Goal: Complete application form

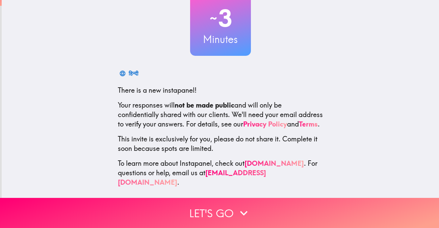
scroll to position [53, 0]
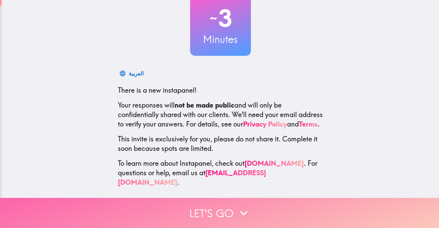
click at [216, 206] on button "Let's go" at bounding box center [219, 213] width 439 height 30
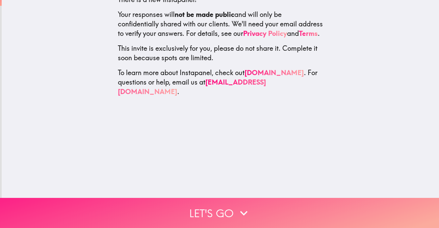
scroll to position [0, 0]
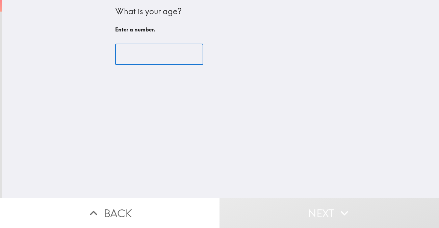
click at [163, 52] on input "number" at bounding box center [159, 54] width 88 height 21
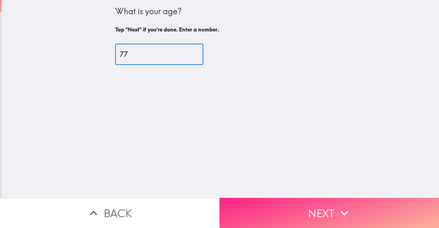
type input "77"
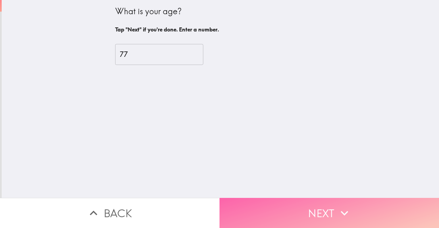
click at [300, 201] on button "Next" at bounding box center [330, 213] width 220 height 30
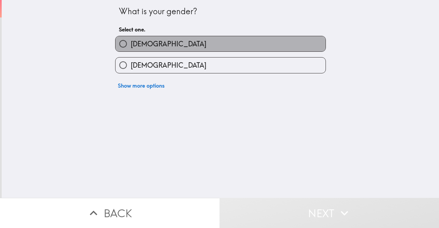
click at [188, 45] on label "[DEMOGRAPHIC_DATA]" at bounding box center [220, 43] width 210 height 15
click at [131, 45] on input "[DEMOGRAPHIC_DATA]" at bounding box center [122, 43] width 15 height 15
radio input "true"
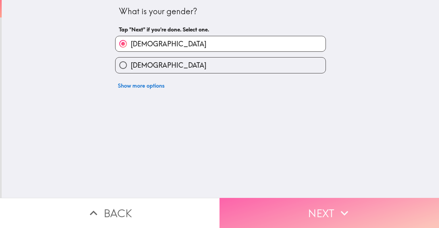
click at [314, 209] on button "Next" at bounding box center [330, 213] width 220 height 30
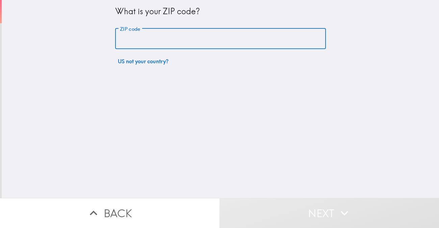
click at [177, 40] on input "ZIP code" at bounding box center [220, 38] width 211 height 21
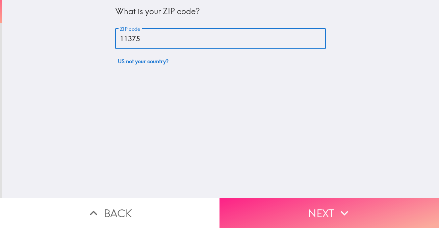
type input "11375"
click at [302, 203] on button "Next" at bounding box center [330, 213] width 220 height 30
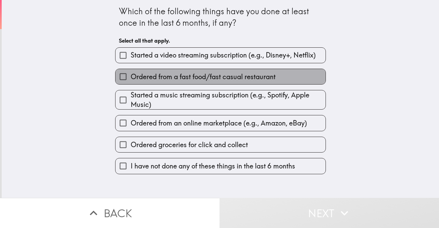
click at [220, 76] on span "Ordered from a fast food/fast casual restaurant" at bounding box center [203, 76] width 145 height 9
click at [131, 76] on input "Ordered from a fast food/fast casual restaurant" at bounding box center [122, 76] width 15 height 15
checkbox input "true"
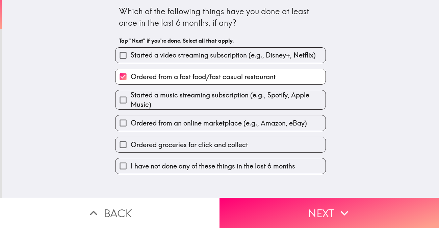
click at [258, 125] on span "Ordered from an online marketplace (e.g., Amazon, eBay)" at bounding box center [219, 122] width 176 height 9
click at [131, 125] on input "Ordered from an online marketplace (e.g., Amazon, eBay)" at bounding box center [122, 122] width 15 height 15
checkbox input "true"
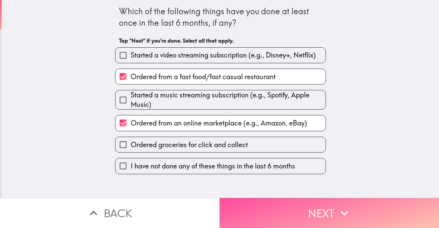
click at [324, 208] on button "Next" at bounding box center [330, 213] width 220 height 30
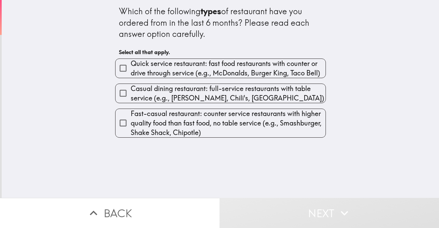
click at [131, 64] on span "Quick service restaurant: fast food restaurants with counter or drive through s…" at bounding box center [228, 68] width 195 height 19
click at [131, 64] on input "Quick service restaurant: fast food restaurants with counter or drive through s…" at bounding box center [122, 67] width 15 height 15
checkbox input "true"
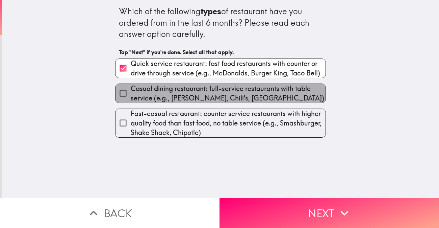
click at [156, 93] on span "Casual dining restaurant: full-service restaurants with table service (e.g., [P…" at bounding box center [228, 93] width 195 height 19
click at [131, 93] on input "Casual dining restaurant: full-service restaurants with table service (e.g., [P…" at bounding box center [122, 92] width 15 height 15
checkbox input "true"
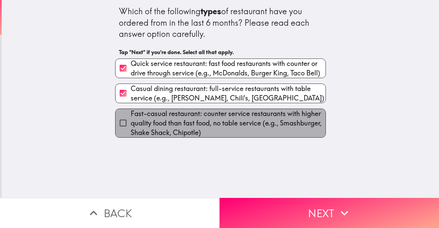
click at [167, 122] on span "Fast-casual restaurant: counter service restaurants with higher quality food th…" at bounding box center [228, 123] width 195 height 28
click at [131, 122] on input "Fast-casual restaurant: counter service restaurants with higher quality food th…" at bounding box center [122, 122] width 15 height 15
checkbox input "true"
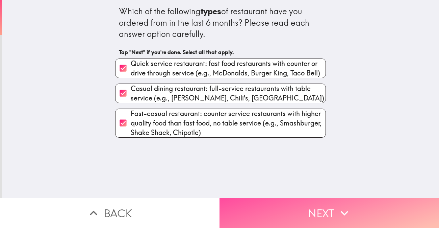
click at [302, 208] on button "Next" at bounding box center [330, 213] width 220 height 30
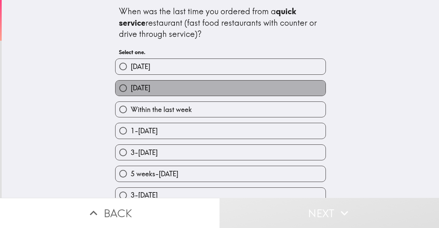
click at [138, 88] on span "[DATE]" at bounding box center [141, 87] width 20 height 9
click at [131, 88] on input "[DATE]" at bounding box center [122, 87] width 15 height 15
radio input "true"
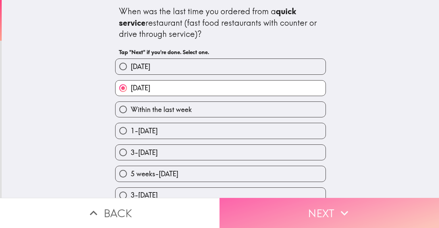
click at [299, 206] on button "Next" at bounding box center [330, 213] width 220 height 30
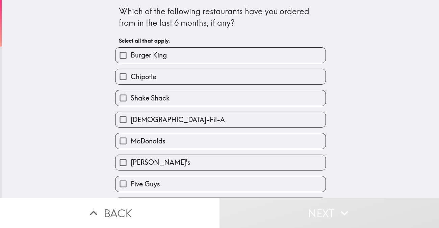
click at [233, 100] on label "Shake Shack" at bounding box center [220, 97] width 210 height 15
click at [131, 100] on input "Shake Shack" at bounding box center [122, 97] width 15 height 15
checkbox input "true"
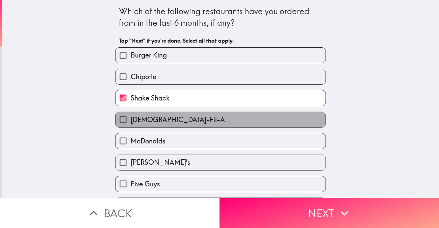
click at [232, 116] on label "[DEMOGRAPHIC_DATA]-Fil-A" at bounding box center [220, 119] width 210 height 15
click at [131, 116] on input "[DEMOGRAPHIC_DATA]-Fil-A" at bounding box center [122, 119] width 15 height 15
checkbox input "true"
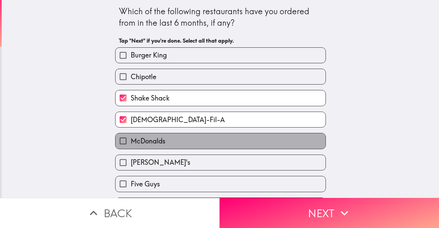
click at [191, 142] on label "McDonalds" at bounding box center [220, 140] width 210 height 15
click at [131, 142] on input "McDonalds" at bounding box center [122, 140] width 15 height 15
checkbox input "true"
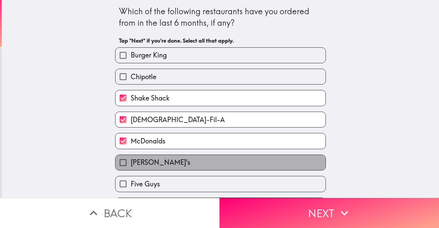
click at [199, 160] on label "[PERSON_NAME]'s" at bounding box center [220, 162] width 210 height 15
click at [131, 160] on input "[PERSON_NAME]'s" at bounding box center [122, 162] width 15 height 15
checkbox input "true"
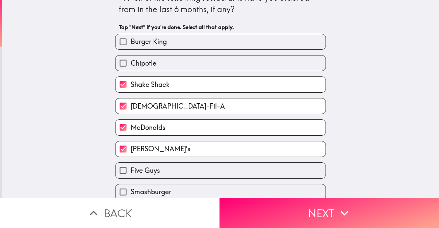
scroll to position [41, 0]
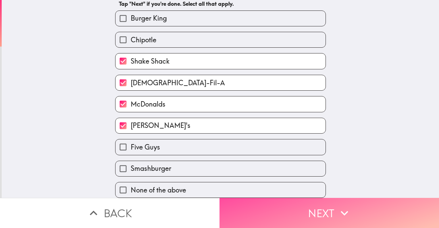
click at [320, 206] on button "Next" at bounding box center [330, 213] width 220 height 30
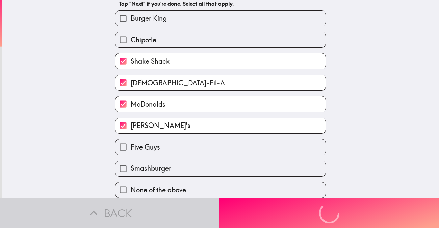
scroll to position [0, 0]
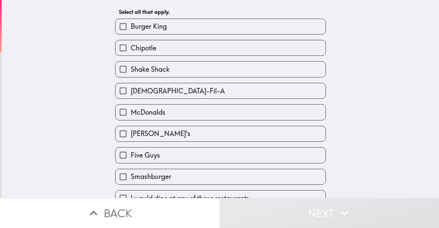
scroll to position [41, 0]
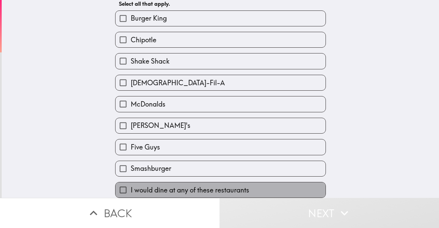
click at [182, 185] on span "I would dine at any of these restaurants" at bounding box center [190, 189] width 119 height 9
click at [131, 185] on input "I would dine at any of these restaurants" at bounding box center [122, 189] width 15 height 15
checkbox input "true"
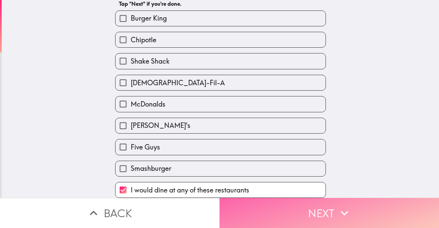
click at [293, 210] on button "Next" at bounding box center [330, 213] width 220 height 30
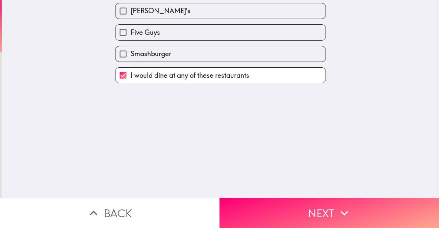
scroll to position [0, 0]
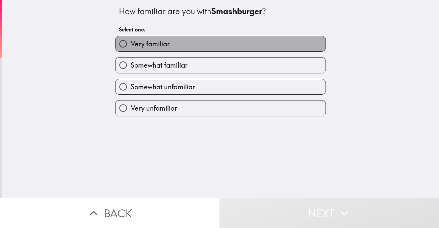
click at [225, 46] on label "Very familiar" at bounding box center [220, 43] width 210 height 15
click at [131, 46] on input "Very familiar" at bounding box center [122, 43] width 15 height 15
radio input "true"
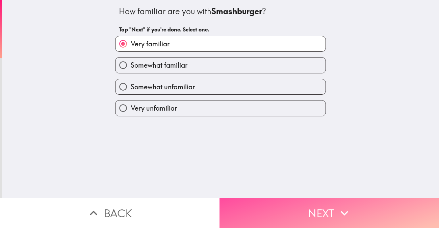
click at [311, 207] on button "Next" at bounding box center [330, 213] width 220 height 30
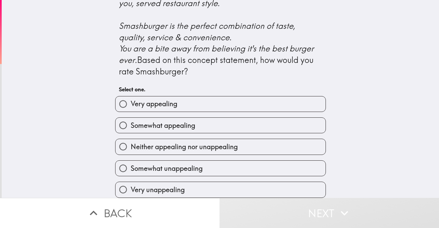
scroll to position [307, 0]
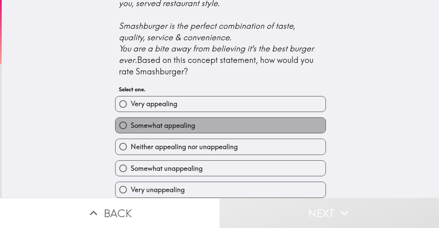
click at [218, 119] on label "Somewhat appealing" at bounding box center [220, 125] width 210 height 15
click at [131, 119] on input "Somewhat appealing" at bounding box center [122, 125] width 15 height 15
radio input "true"
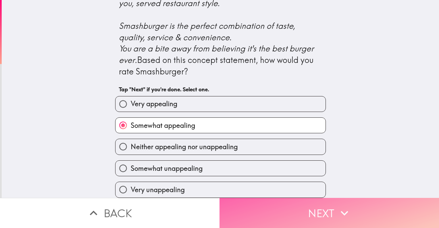
click at [317, 207] on button "Next" at bounding box center [330, 213] width 220 height 30
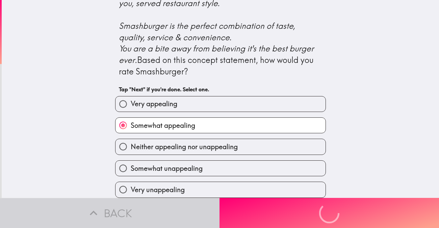
scroll to position [0, 0]
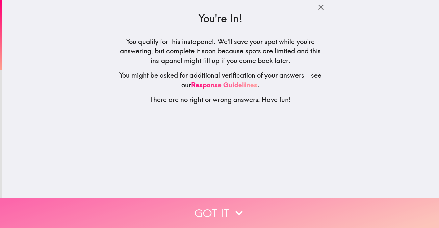
click at [238, 206] on icon "button" at bounding box center [239, 212] width 15 height 15
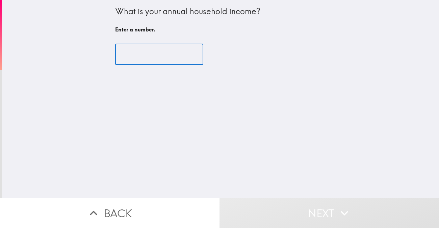
click at [160, 55] on input "number" at bounding box center [159, 54] width 88 height 21
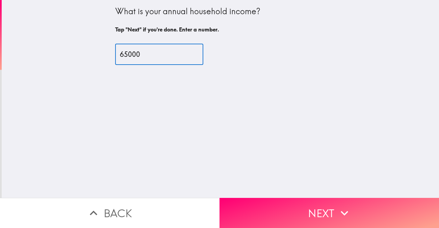
type input "65000"
click at [289, 150] on div "What is your annual household income? Tap "Next" if you're done. Enter a number…" at bounding box center [220, 99] width 437 height 198
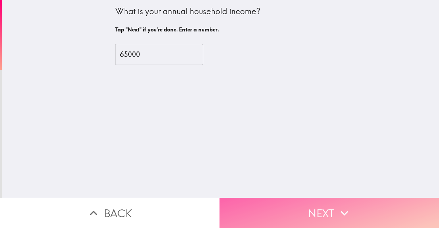
click at [319, 211] on button "Next" at bounding box center [330, 213] width 220 height 30
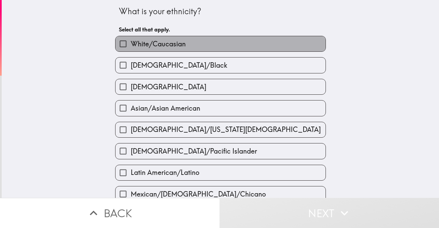
click at [206, 46] on label "White/Caucasian" at bounding box center [220, 43] width 210 height 15
click at [131, 46] on input "White/Caucasian" at bounding box center [122, 43] width 15 height 15
checkbox input "true"
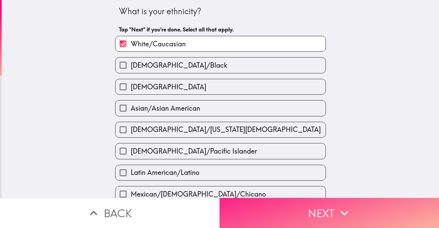
click at [316, 205] on button "Next" at bounding box center [330, 213] width 220 height 30
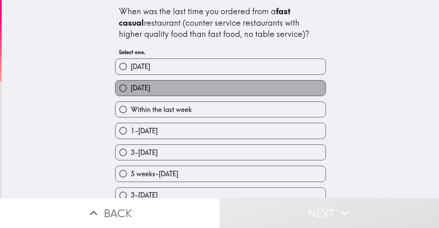
click at [234, 87] on label "[DATE]" at bounding box center [220, 87] width 210 height 15
click at [131, 87] on input "[DATE]" at bounding box center [122, 87] width 15 height 15
radio input "true"
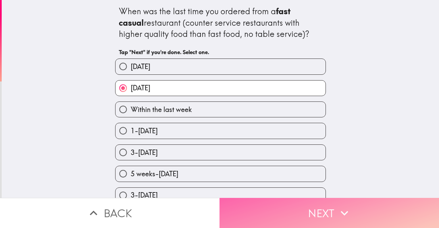
click at [322, 208] on button "Next" at bounding box center [330, 213] width 220 height 30
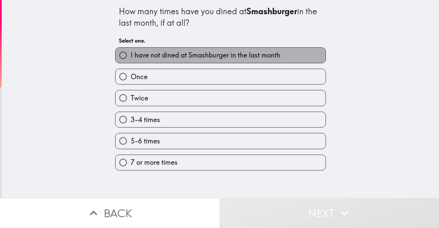
click at [204, 55] on span "I have not dined at Smashburger in the last month" at bounding box center [206, 54] width 150 height 9
click at [131, 55] on input "I have not dined at Smashburger in the last month" at bounding box center [122, 55] width 15 height 15
radio input "true"
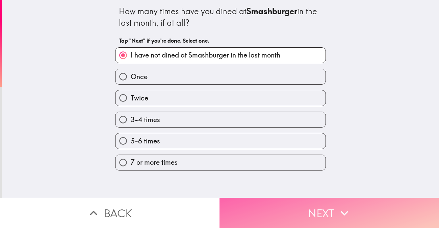
click at [309, 203] on button "Next" at bounding box center [330, 213] width 220 height 30
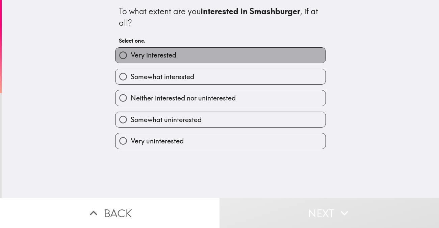
click at [220, 56] on label "Very interested" at bounding box center [220, 55] width 210 height 15
click at [131, 56] on input "Very interested" at bounding box center [122, 55] width 15 height 15
radio input "true"
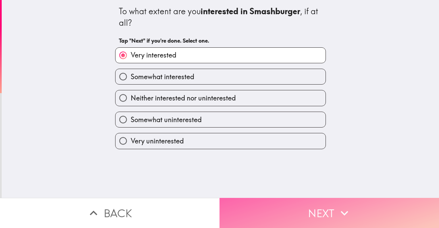
click at [316, 205] on button "Next" at bounding box center [330, 213] width 220 height 30
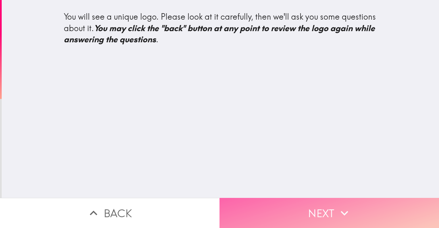
click at [309, 206] on button "Next" at bounding box center [330, 213] width 220 height 30
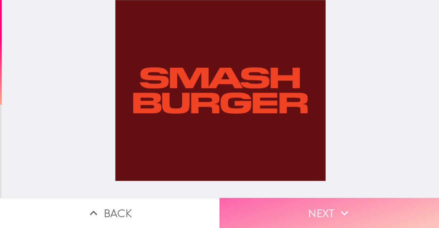
click at [329, 210] on button "Next" at bounding box center [330, 213] width 220 height 30
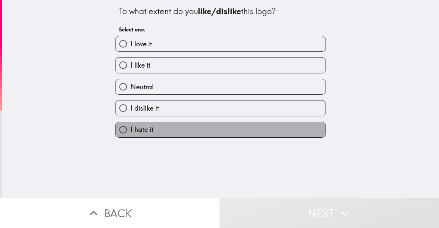
click at [242, 127] on label "I hate it" at bounding box center [220, 129] width 210 height 15
click at [131, 127] on input "I hate it" at bounding box center [122, 129] width 15 height 15
radio input "true"
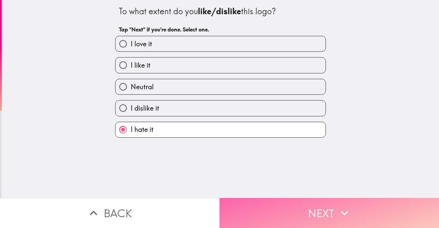
click at [315, 204] on button "Next" at bounding box center [330, 213] width 220 height 30
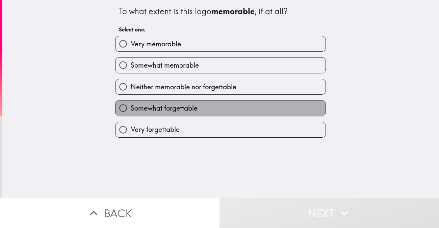
click at [233, 104] on label "Somewhat forgettable" at bounding box center [220, 107] width 210 height 15
click at [131, 104] on input "Somewhat forgettable" at bounding box center [122, 107] width 15 height 15
radio input "true"
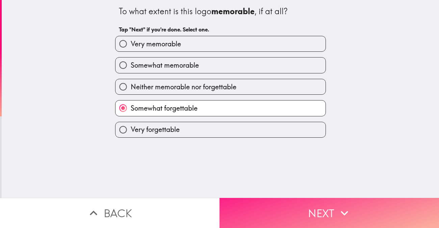
click at [312, 206] on button "Next" at bounding box center [330, 213] width 220 height 30
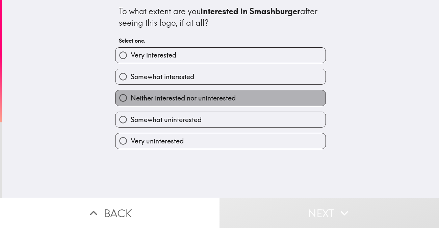
click at [203, 96] on span "Neither interested nor uninterested" at bounding box center [183, 97] width 105 height 9
click at [131, 96] on input "Neither interested nor uninterested" at bounding box center [122, 97] width 15 height 15
radio input "true"
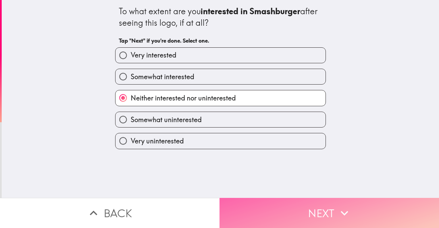
click at [319, 211] on button "Next" at bounding box center [330, 213] width 220 height 30
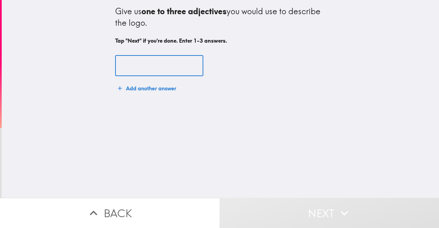
click at [157, 69] on input "text" at bounding box center [159, 65] width 88 height 21
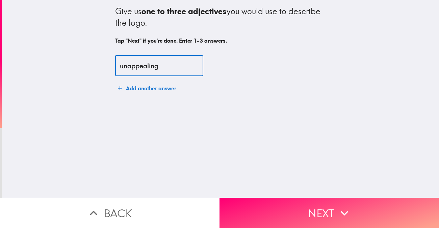
type input "unappealing"
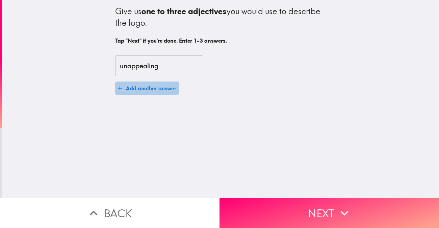
click at [118, 86] on icon "button" at bounding box center [120, 88] width 4 height 4
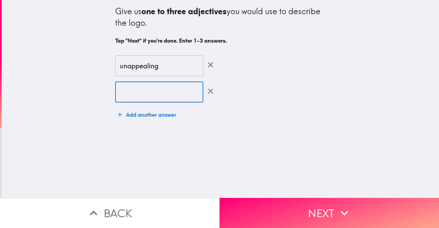
click at [125, 91] on input "text" at bounding box center [159, 91] width 88 height 21
type input "cluttered"
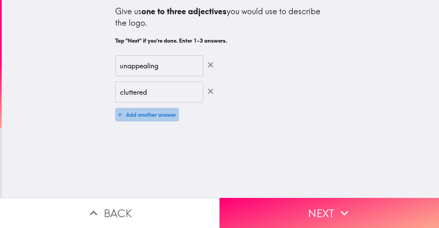
click at [129, 115] on button "Add another answer" at bounding box center [147, 115] width 64 height 14
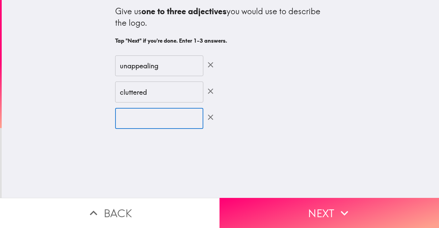
click at [129, 118] on input "text" at bounding box center [159, 118] width 88 height 21
type input "undesignable"
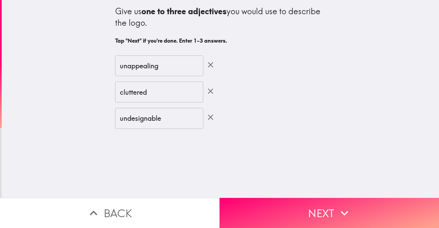
click at [178, 146] on div "Give us one to three adjectives you would use to describe the logo. Tap "Next" …" at bounding box center [220, 99] width 437 height 198
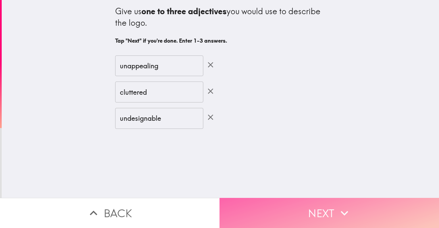
click at [314, 209] on button "Next" at bounding box center [330, 213] width 220 height 30
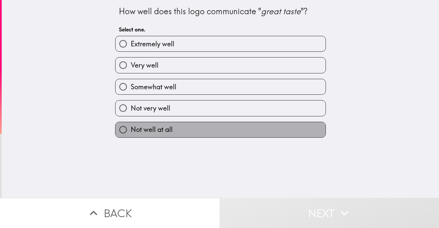
click at [195, 133] on label "Not well at all" at bounding box center [220, 129] width 210 height 15
click at [131, 133] on input "Not well at all" at bounding box center [122, 129] width 15 height 15
radio input "true"
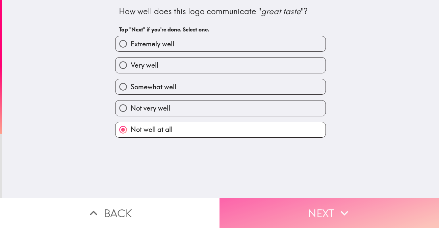
click at [293, 207] on button "Next" at bounding box center [330, 213] width 220 height 30
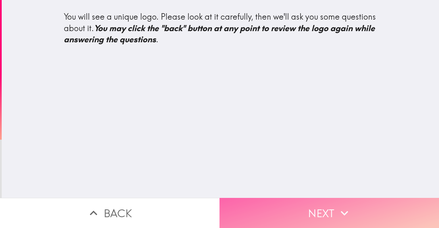
click at [340, 205] on icon "button" at bounding box center [344, 212] width 15 height 15
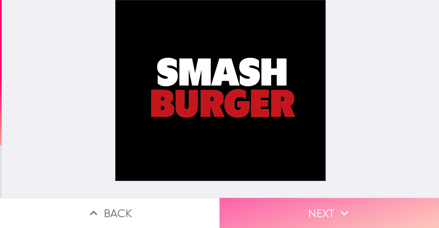
click at [328, 204] on button "Next" at bounding box center [330, 213] width 220 height 30
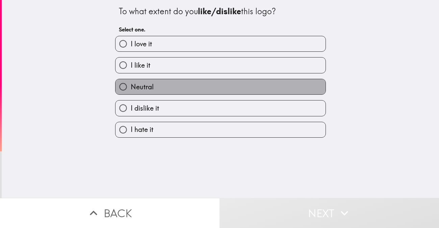
click at [202, 88] on label "Neutral" at bounding box center [220, 86] width 210 height 15
click at [131, 88] on input "Neutral" at bounding box center [122, 86] width 15 height 15
radio input "true"
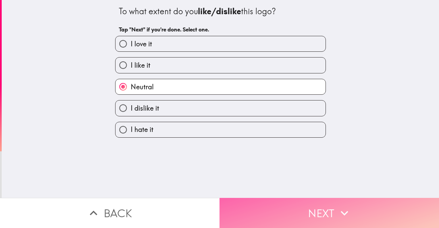
click at [304, 201] on button "Next" at bounding box center [330, 213] width 220 height 30
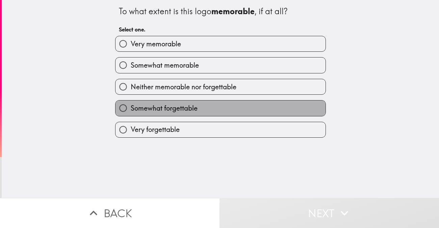
click at [214, 111] on label "Somewhat forgettable" at bounding box center [220, 107] width 210 height 15
click at [131, 111] on input "Somewhat forgettable" at bounding box center [122, 107] width 15 height 15
radio input "true"
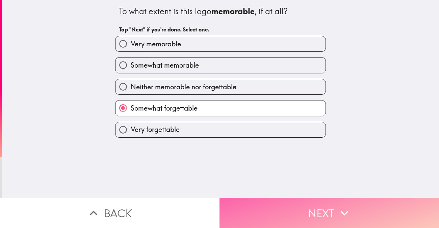
click at [306, 211] on button "Next" at bounding box center [330, 213] width 220 height 30
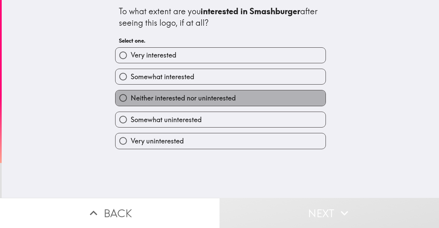
click at [205, 104] on label "Neither interested nor uninterested" at bounding box center [220, 97] width 210 height 15
click at [131, 104] on input "Neither interested nor uninterested" at bounding box center [122, 97] width 15 height 15
radio input "true"
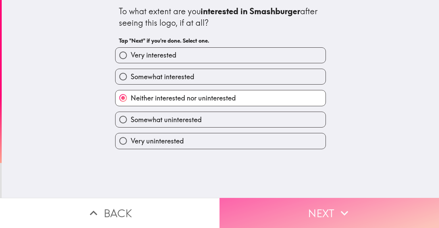
click at [294, 210] on button "Next" at bounding box center [330, 213] width 220 height 30
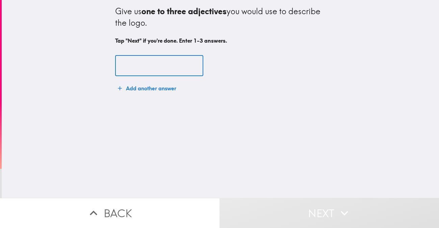
click at [136, 63] on input "text" at bounding box center [159, 65] width 88 height 21
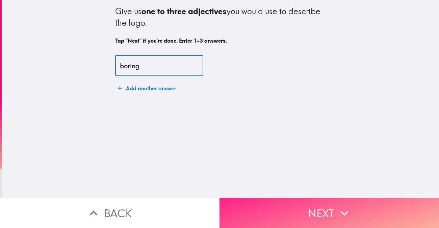
type input "boring"
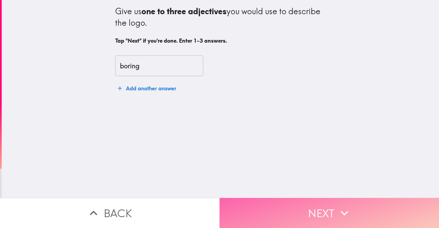
click at [312, 210] on button "Next" at bounding box center [330, 213] width 220 height 30
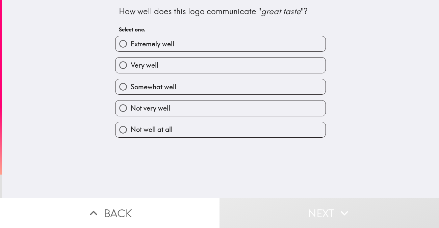
click at [211, 129] on label "Not well at all" at bounding box center [220, 129] width 210 height 15
click at [131, 129] on input "Not well at all" at bounding box center [122, 129] width 15 height 15
radio input "true"
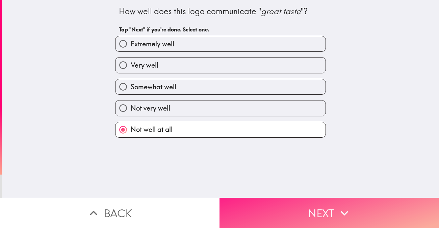
click at [285, 207] on button "Next" at bounding box center [330, 213] width 220 height 30
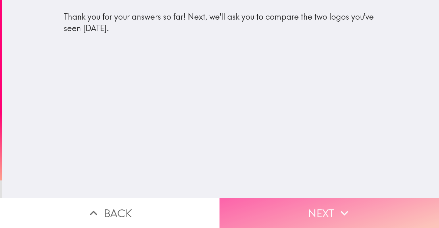
click at [287, 203] on button "Next" at bounding box center [330, 213] width 220 height 30
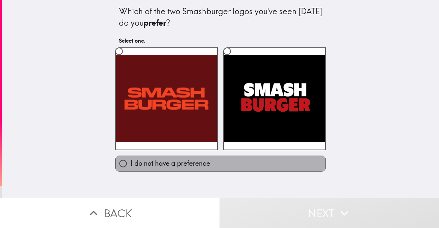
click at [139, 165] on span "I do not have a preference" at bounding box center [170, 162] width 79 height 9
click at [131, 165] on input "I do not have a preference" at bounding box center [122, 163] width 15 height 15
radio input "true"
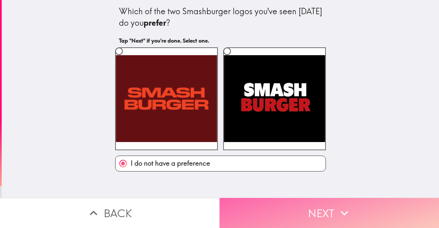
click at [318, 207] on button "Next" at bounding box center [330, 213] width 220 height 30
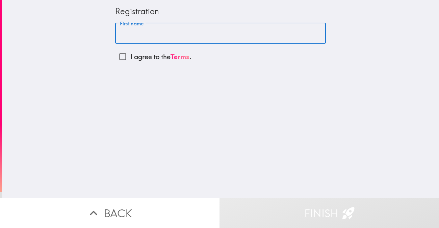
click at [235, 33] on input "First name" at bounding box center [220, 33] width 211 height 21
type input "[PERSON_NAME]"
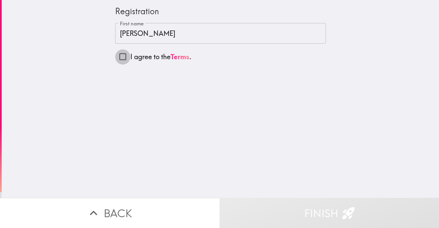
click at [116, 58] on input "I agree to the Terms ." at bounding box center [122, 56] width 15 height 15
checkbox input "true"
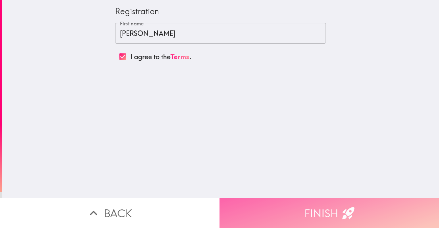
click at [324, 210] on button "Finish" at bounding box center [330, 213] width 220 height 30
